Goal: Information Seeking & Learning: Learn about a topic

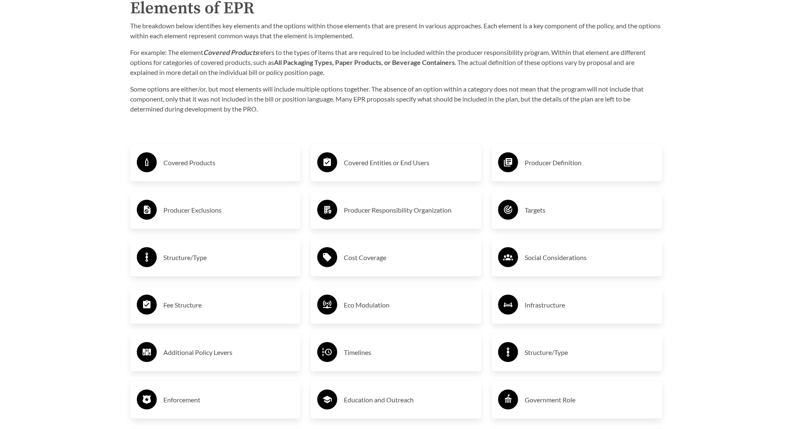
scroll to position [1369, 0]
click at [203, 166] on h3 "Covered Products" at bounding box center [228, 162] width 131 height 13
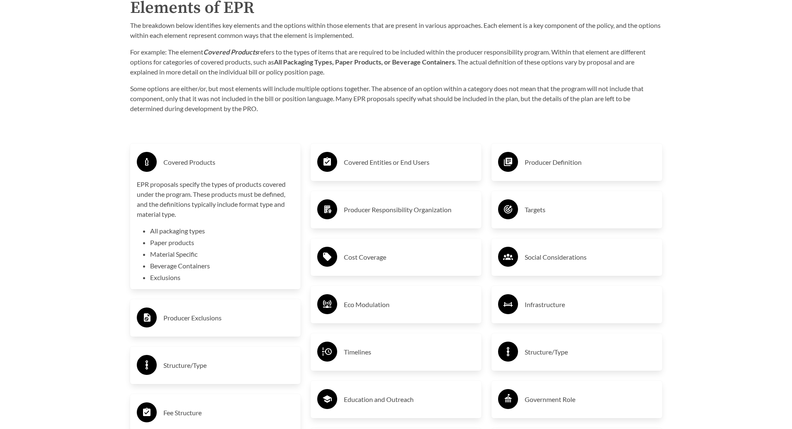
click at [202, 166] on h3 "Covered Products" at bounding box center [228, 162] width 131 height 13
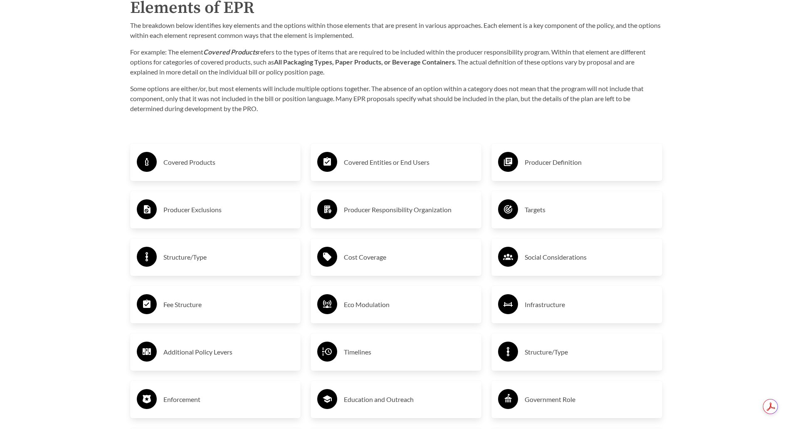
click at [237, 294] on div "Fee Structure" at bounding box center [216, 304] width 158 height 24
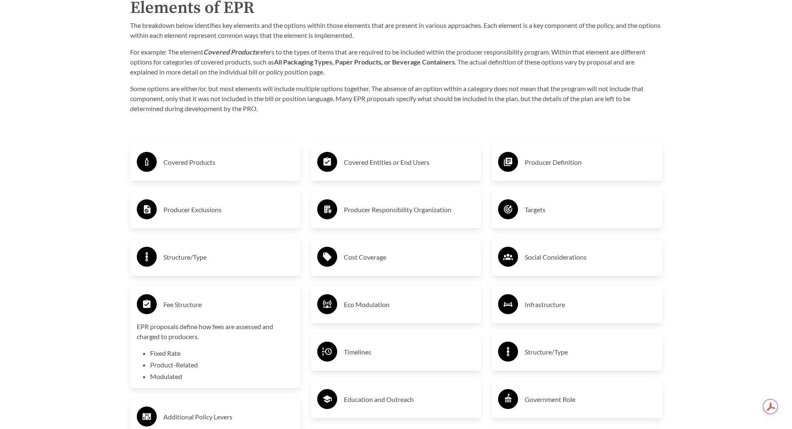
click at [227, 314] on div "Fee Structure" at bounding box center [216, 304] width 158 height 24
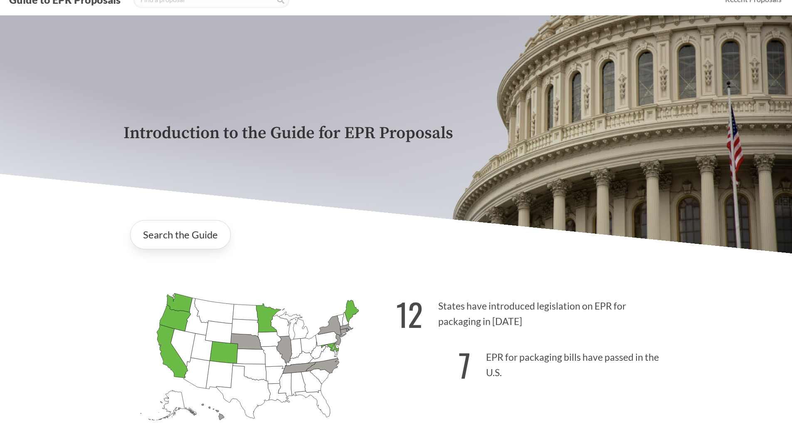
scroll to position [0, 0]
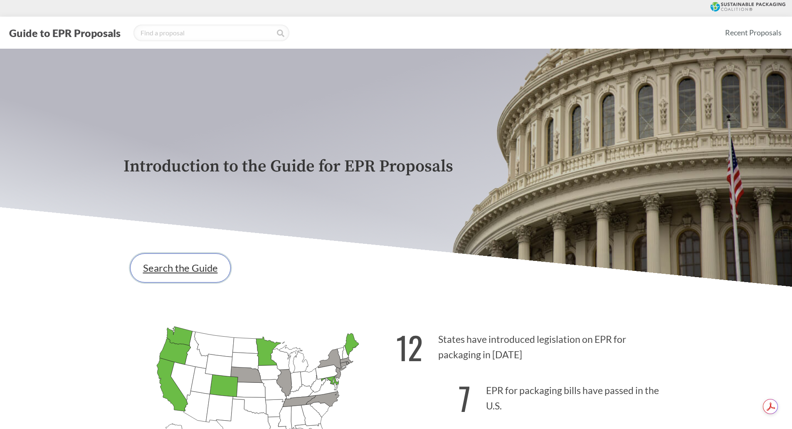
click at [185, 272] on link "Search the Guide" at bounding box center [180, 267] width 101 height 29
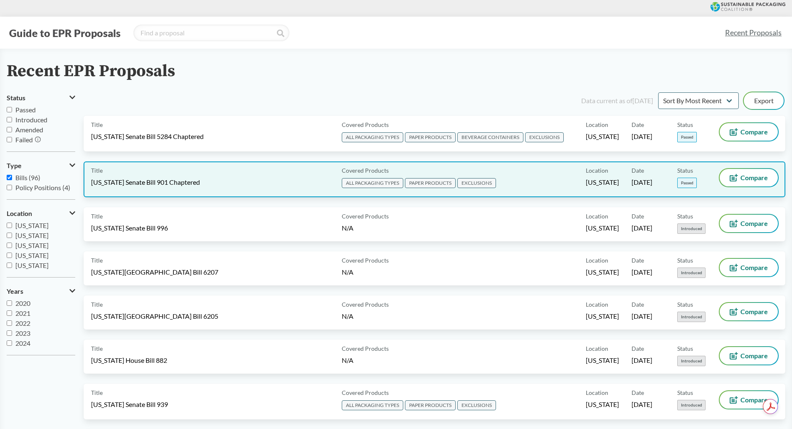
click at [278, 180] on div "Title [US_STATE] Senate Bill 901 Chaptered" at bounding box center [214, 179] width 247 height 21
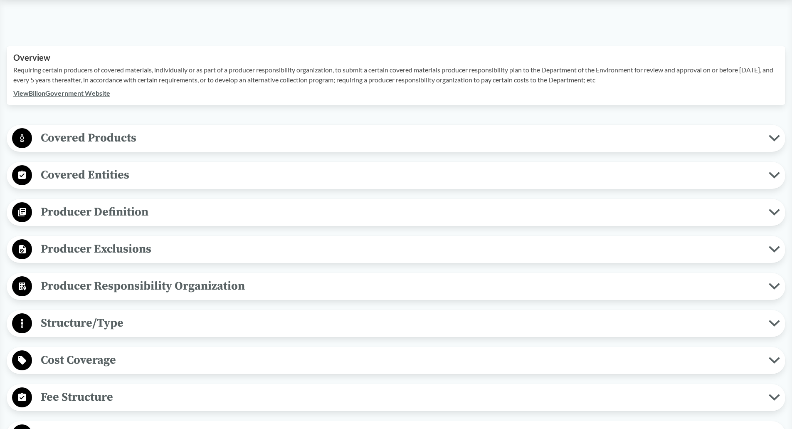
scroll to position [249, 0]
click at [110, 136] on span "Covered Products" at bounding box center [400, 137] width 737 height 19
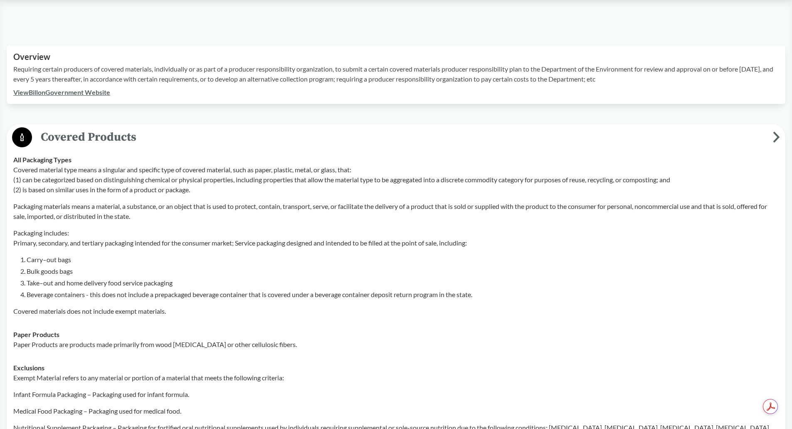
click at [105, 134] on span "Covered Products" at bounding box center [402, 137] width 741 height 19
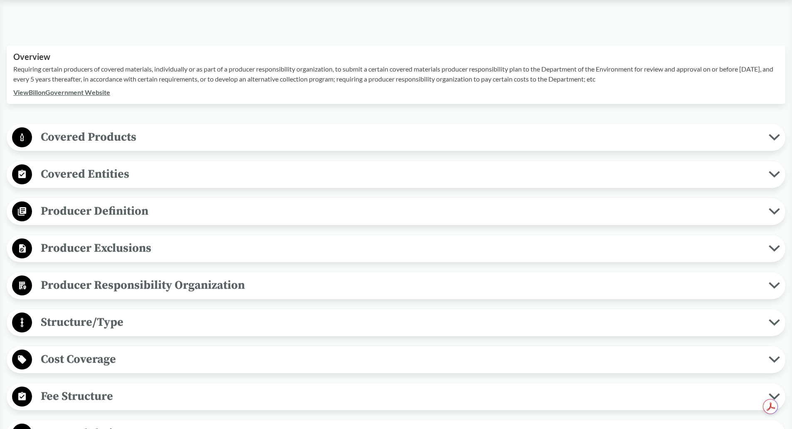
scroll to position [249, 0]
click at [202, 287] on span "Producer Responsibility Organization" at bounding box center [400, 284] width 737 height 19
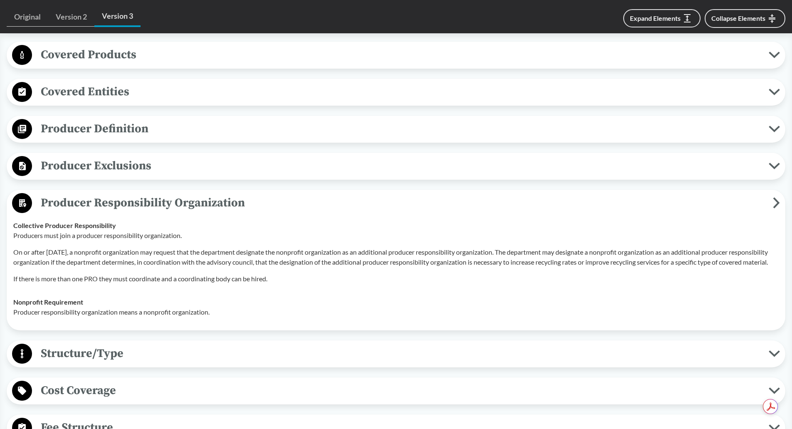
scroll to position [332, 0]
click at [166, 205] on span "Producer Responsibility Organization" at bounding box center [402, 202] width 741 height 19
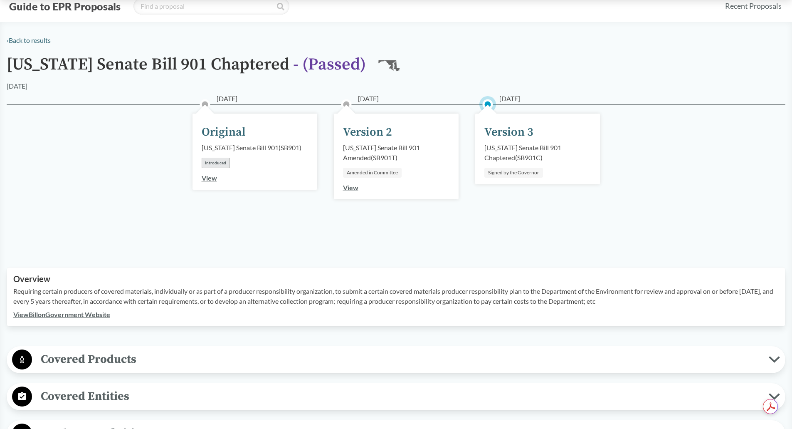
scroll to position [0, 0]
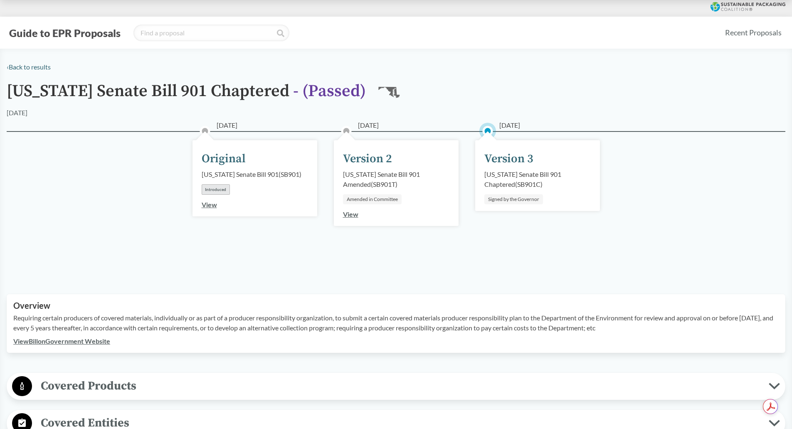
click at [695, 96] on div "[US_STATE] Senate Bill 901 Chaptered - ( Passed ) MD" at bounding box center [396, 95] width 779 height 26
